Goal: Task Accomplishment & Management: Manage account settings

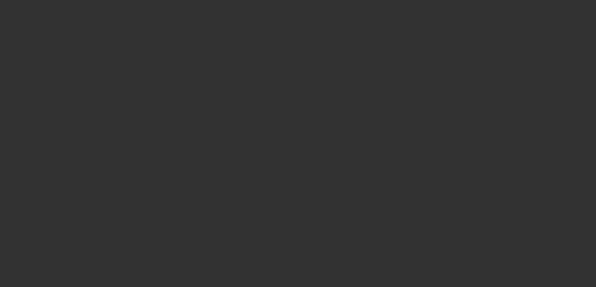
select select "3"
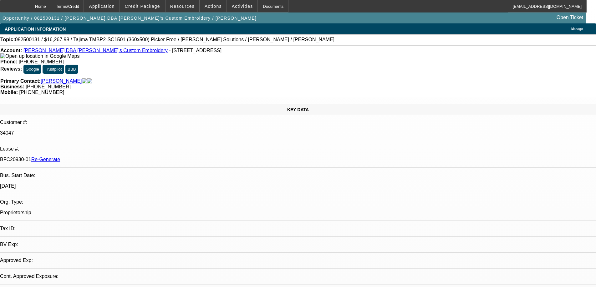
select select "0"
select select "2"
select select "0"
select select "6"
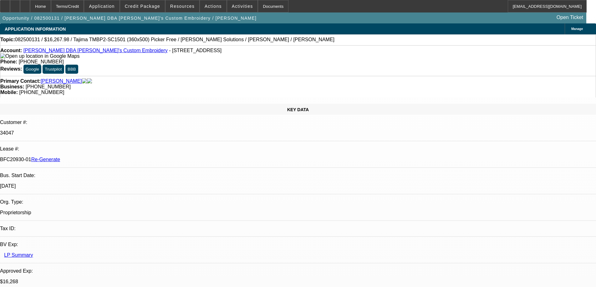
click at [186, 8] on span "Resources" at bounding box center [182, 6] width 24 height 5
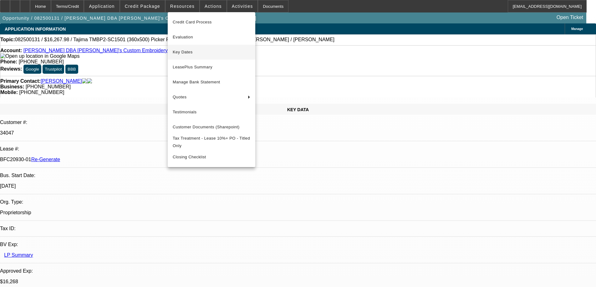
click at [185, 45] on button "Key Dates" at bounding box center [212, 52] width 88 height 15
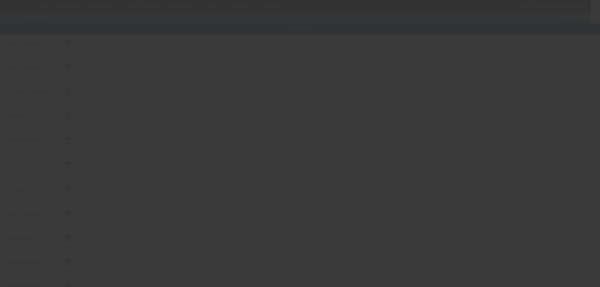
type input "[DATE]"
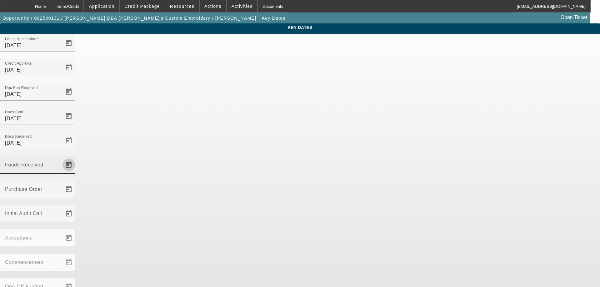
click at [76, 158] on span "Open calendar" at bounding box center [68, 165] width 15 height 15
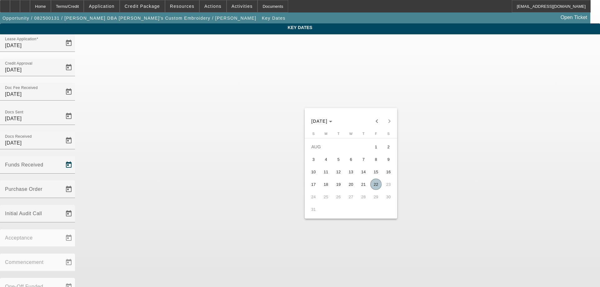
click at [376, 185] on span "22" at bounding box center [375, 184] width 11 height 11
type input "[DATE]"
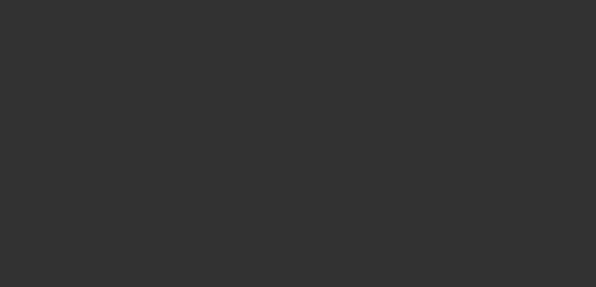
select select "3"
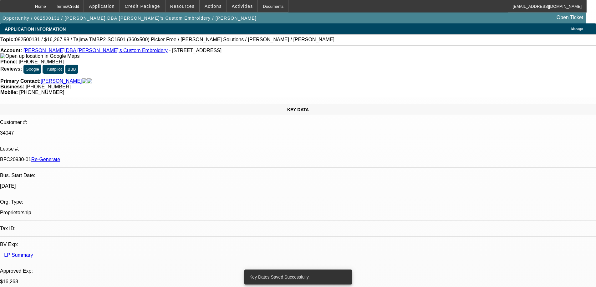
select select "0"
select select "2"
select select "0"
select select "6"
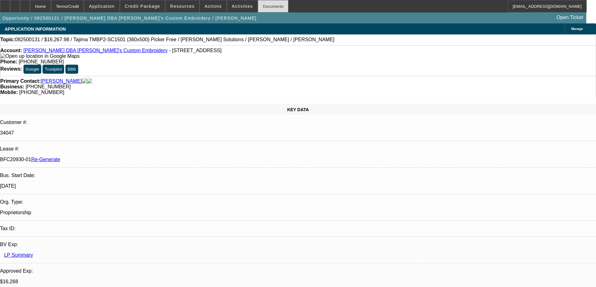
click at [261, 11] on div "Documents" at bounding box center [273, 6] width 31 height 13
